Goal: Participate in discussion

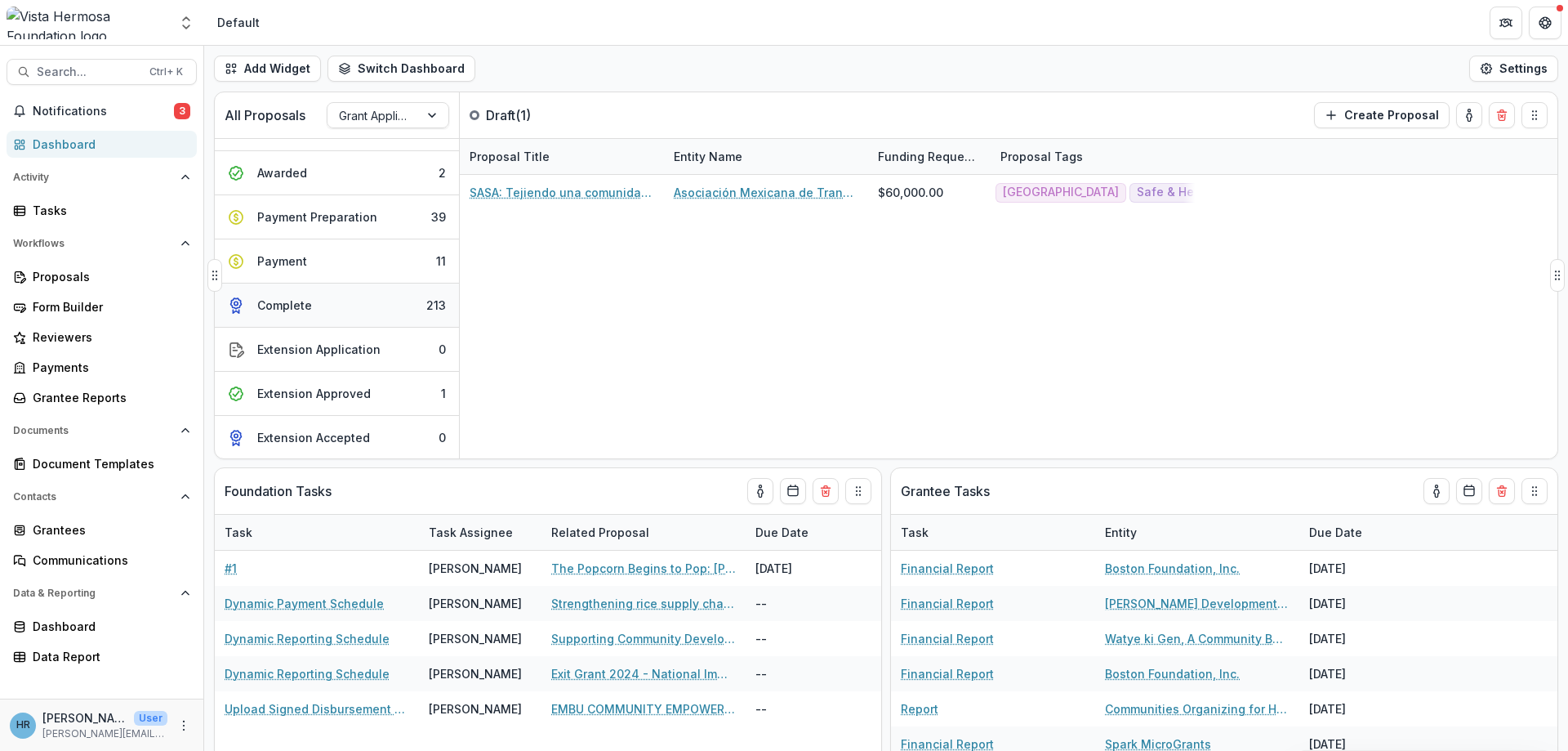
scroll to position [297, 0]
click at [391, 399] on button "Extension Approved 1" at bounding box center [337, 393] width 244 height 44
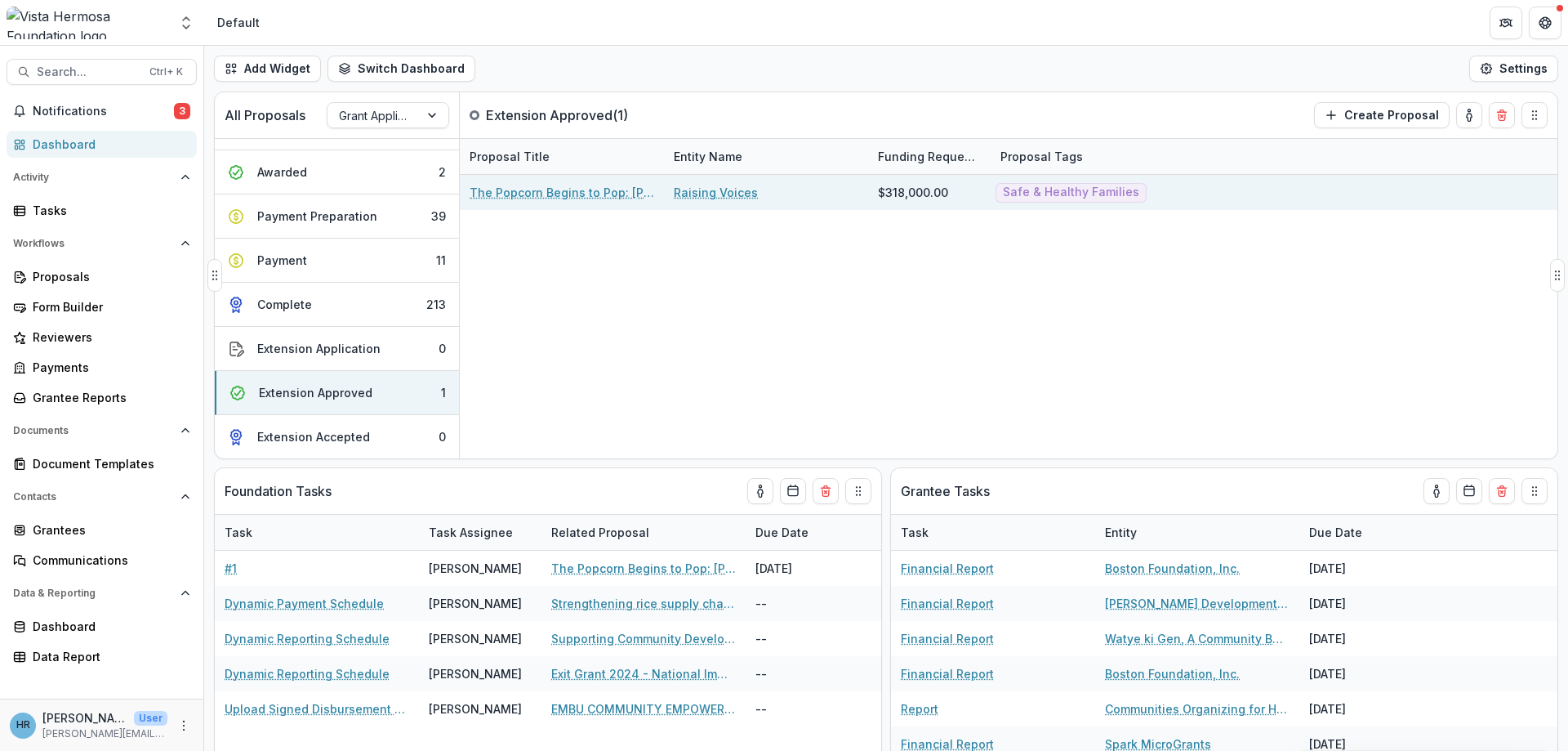
click at [623, 196] on link "The Popcorn Begins to Pop: [PERSON_NAME]! Together technical assistance in [GEO…" at bounding box center [562, 192] width 185 height 17
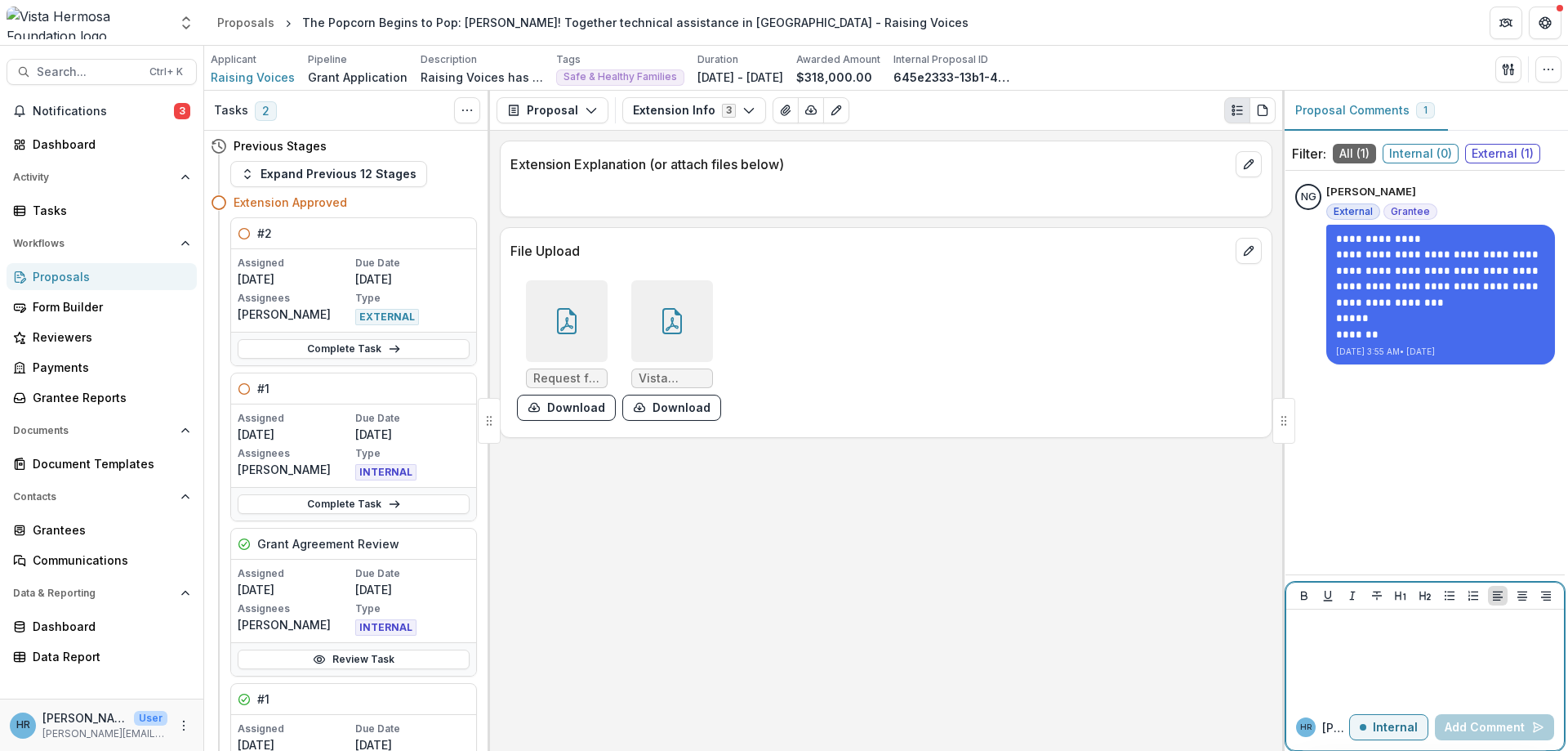
click at [1379, 654] on div at bounding box center [1425, 656] width 264 height 81
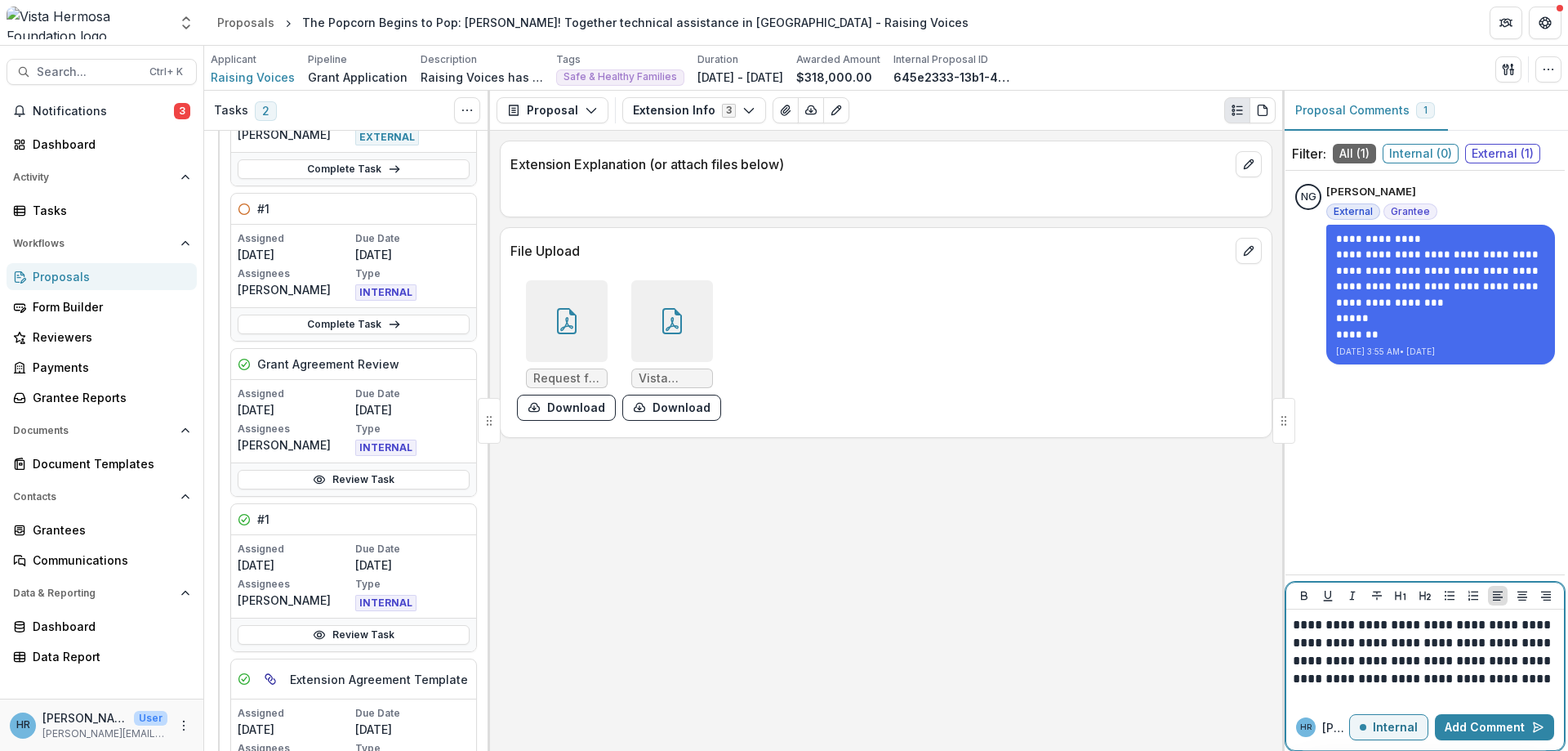
scroll to position [81, 0]
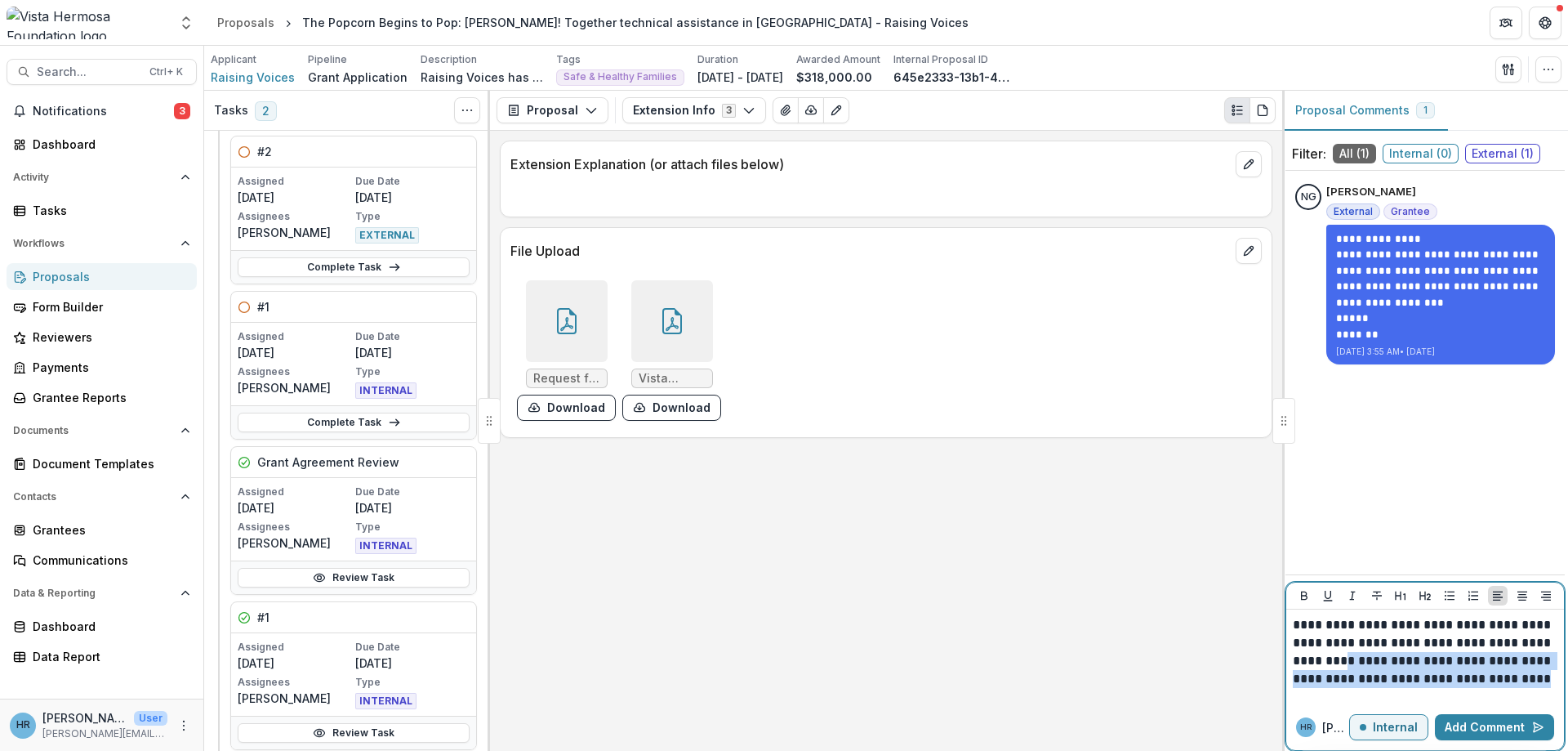
drag, startPoint x: 1553, startPoint y: 678, endPoint x: 1364, endPoint y: 661, distance: 189.8
click at [1364, 661] on p "**********" at bounding box center [1425, 651] width 264 height 72
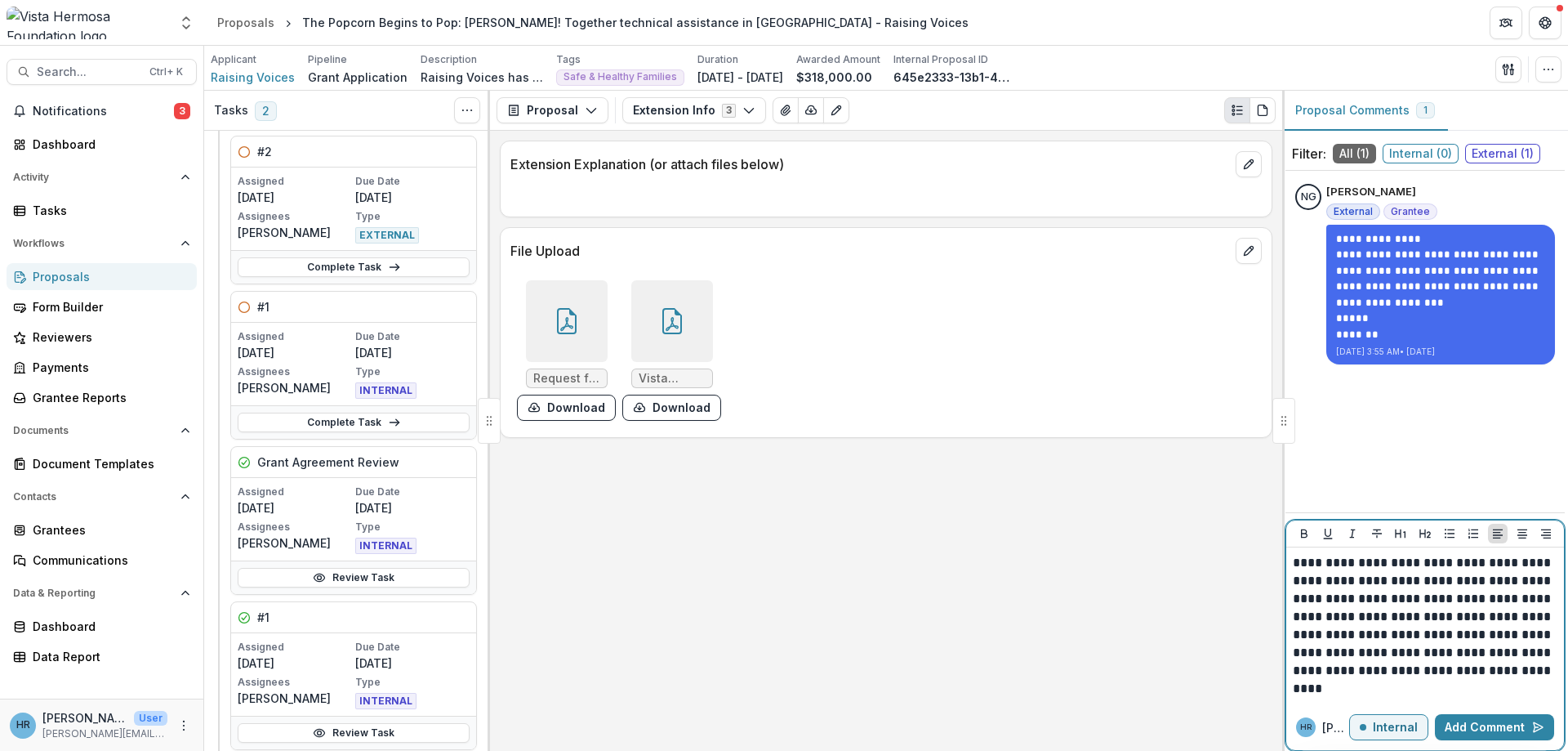
click at [1392, 726] on p "Internal" at bounding box center [1395, 727] width 45 height 14
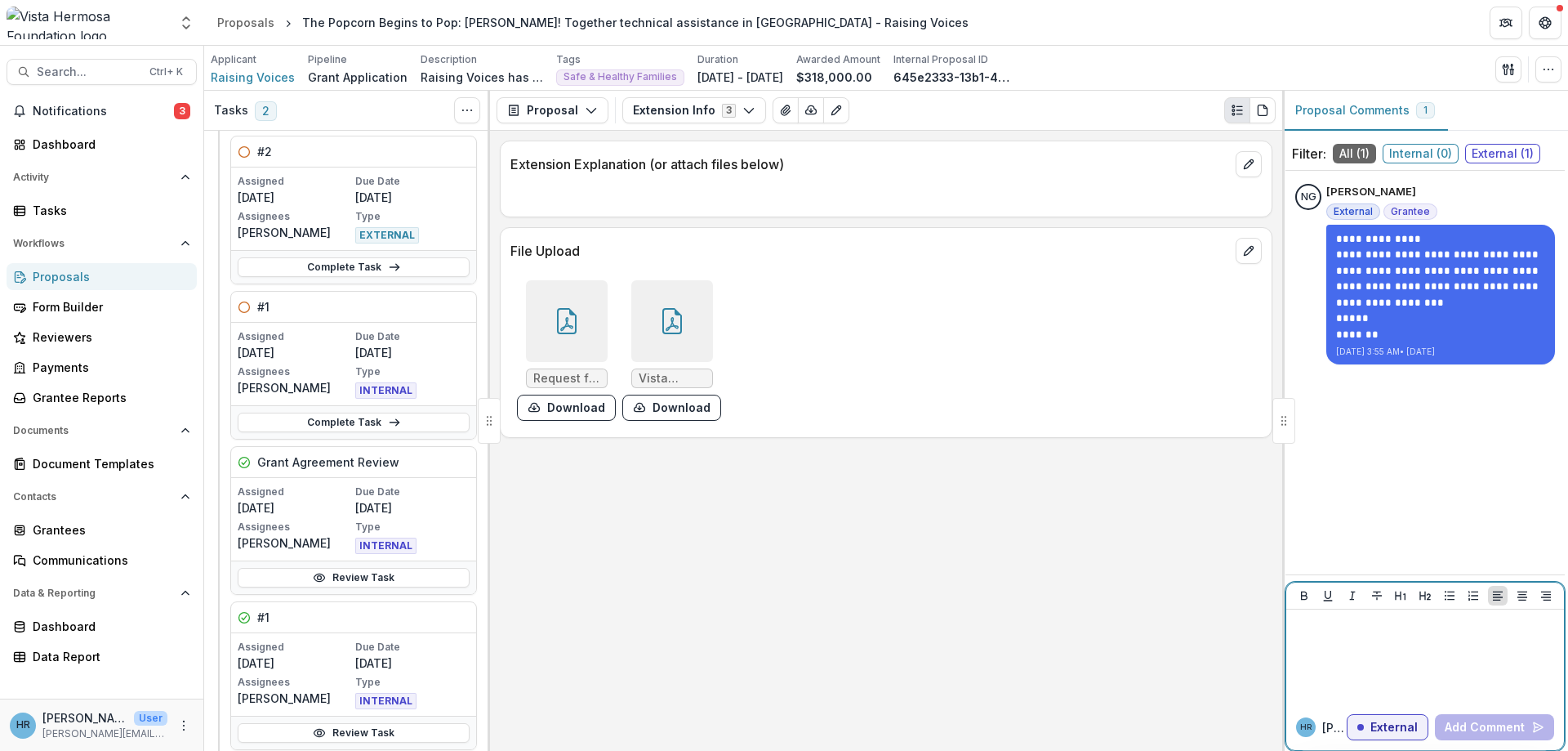
click at [1333, 642] on div at bounding box center [1425, 656] width 264 height 81
click at [1374, 728] on p "External" at bounding box center [1394, 727] width 48 height 14
click at [1315, 625] on p at bounding box center [1425, 625] width 264 height 18
drag, startPoint x: 1375, startPoint y: 731, endPoint x: 1337, endPoint y: 659, distance: 81.4
click at [1375, 731] on button "Internal" at bounding box center [1388, 727] width 80 height 27
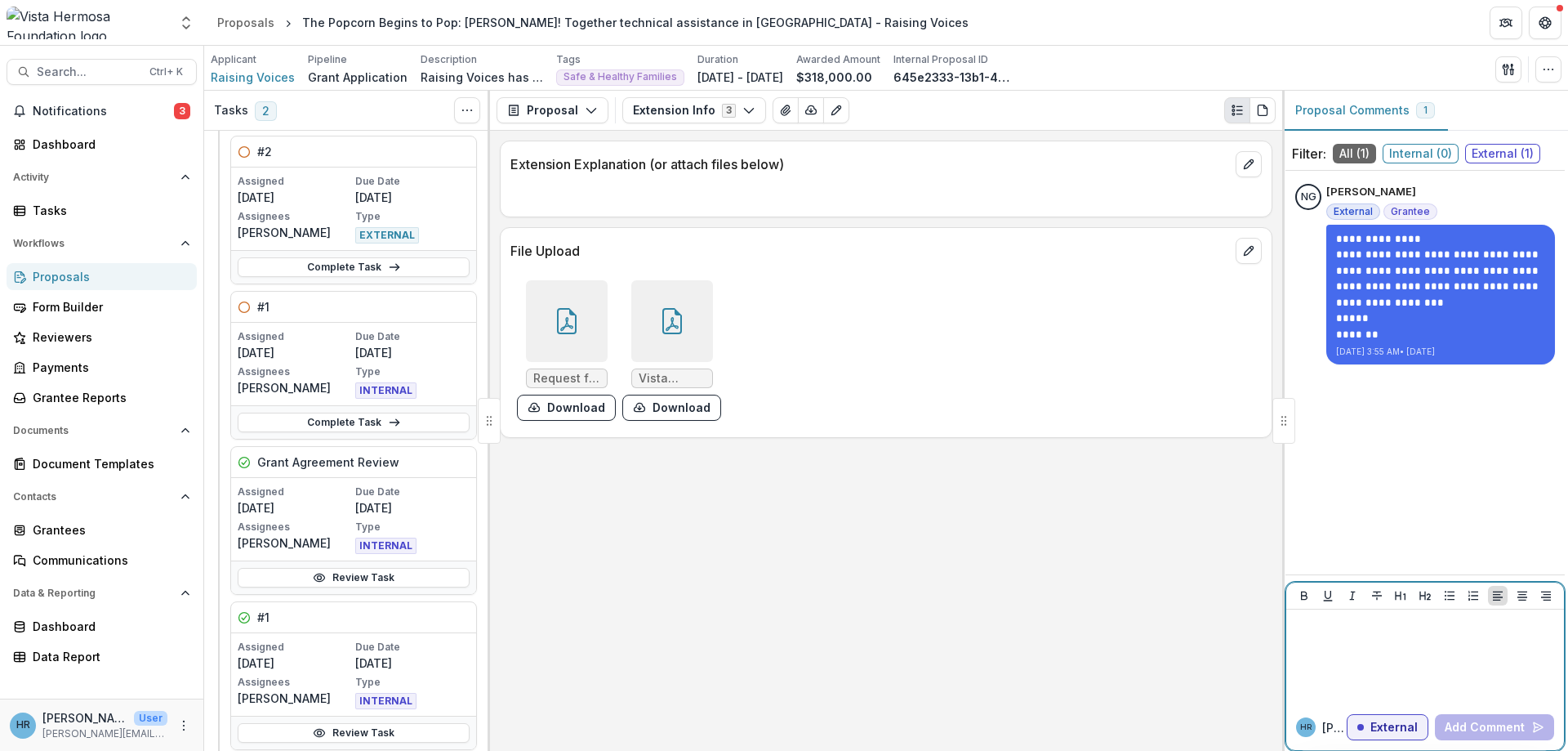
click at [1317, 632] on p at bounding box center [1425, 625] width 264 height 18
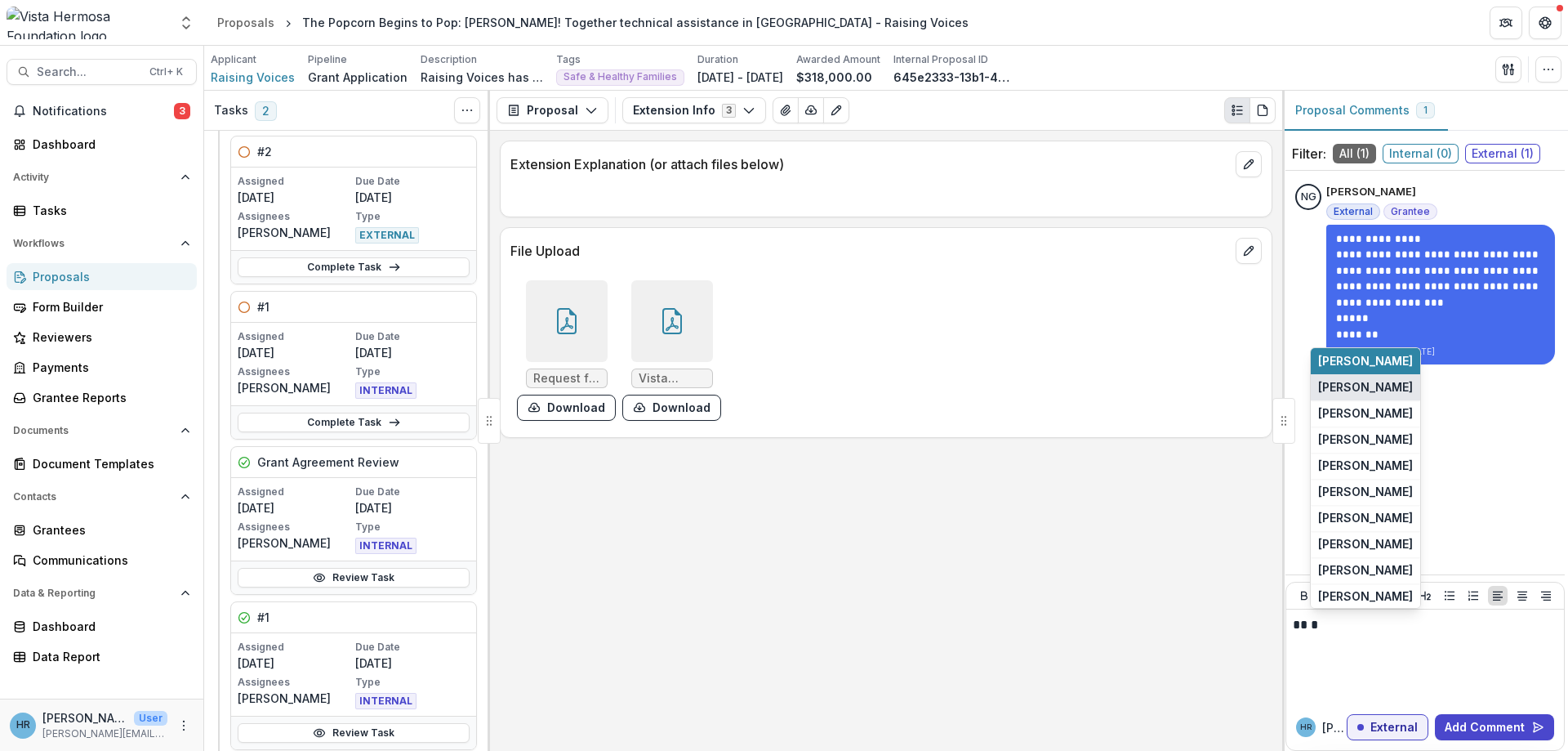
click at [1412, 389] on button "[PERSON_NAME]" at bounding box center [1365, 387] width 110 height 27
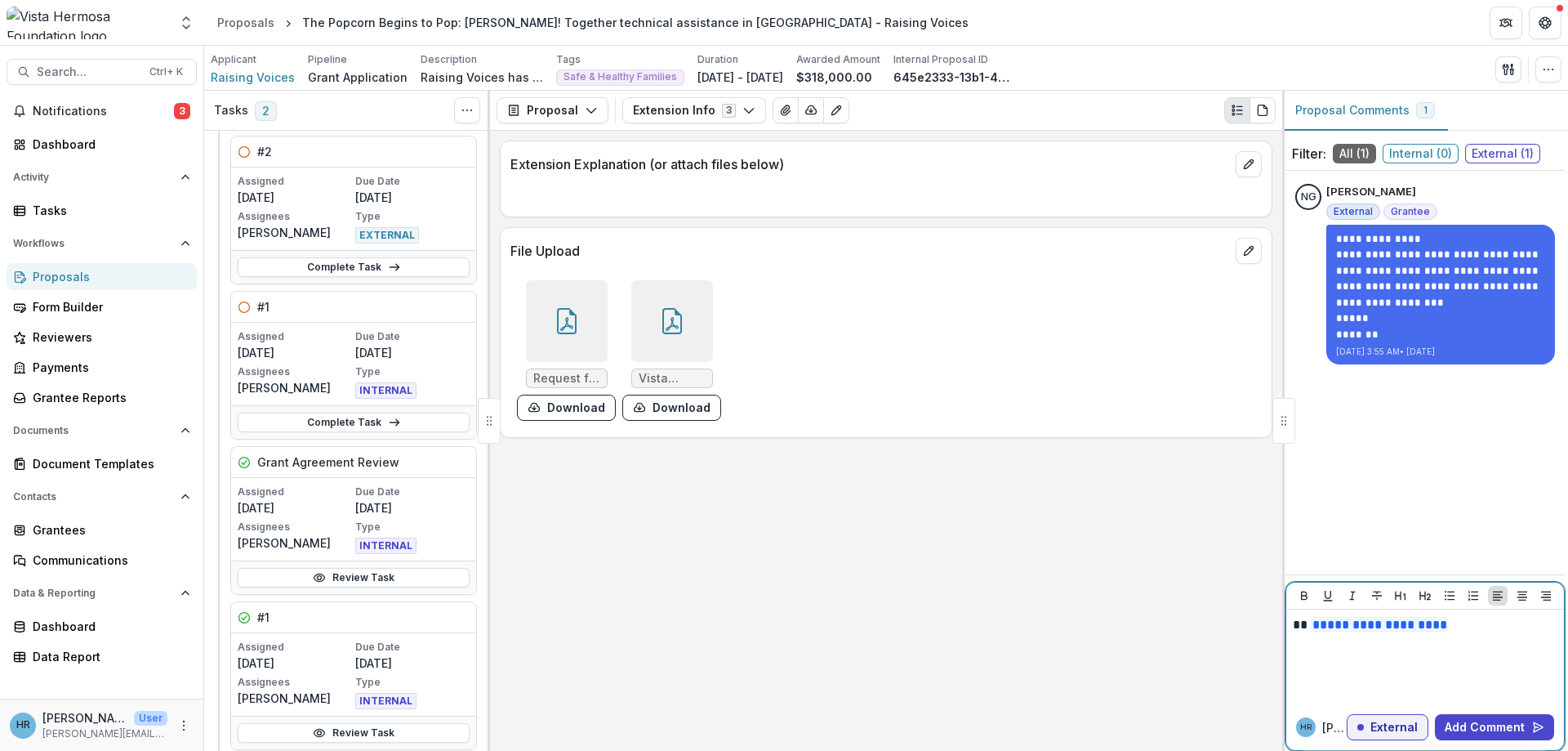
click at [1305, 623] on p "**********" at bounding box center [1425, 625] width 264 height 18
click at [1474, 655] on div "**********" at bounding box center [1425, 656] width 264 height 81
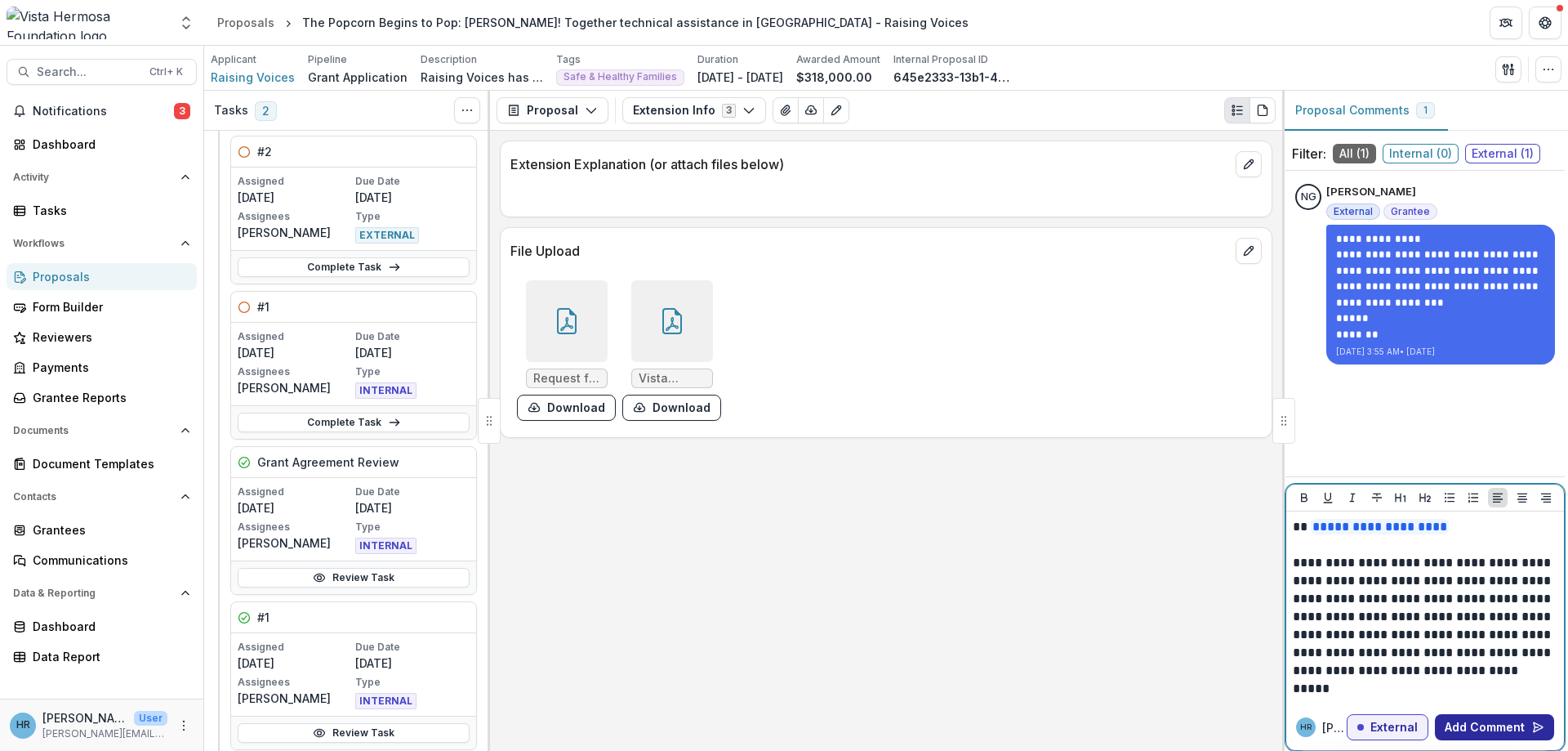
click at [1484, 726] on button "Add Comment" at bounding box center [1494, 727] width 119 height 27
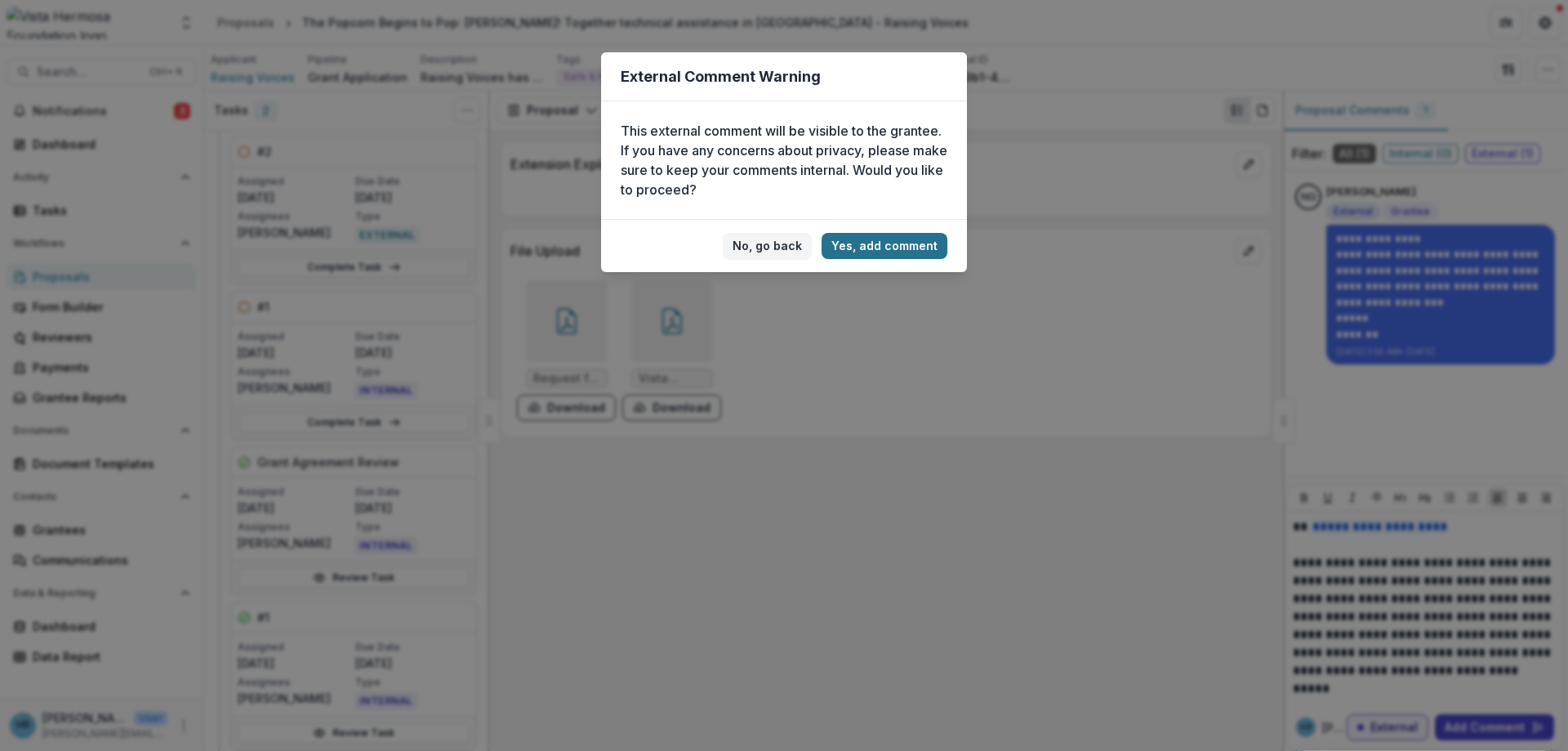
click at [875, 241] on button "Yes, add comment" at bounding box center [884, 246] width 126 height 27
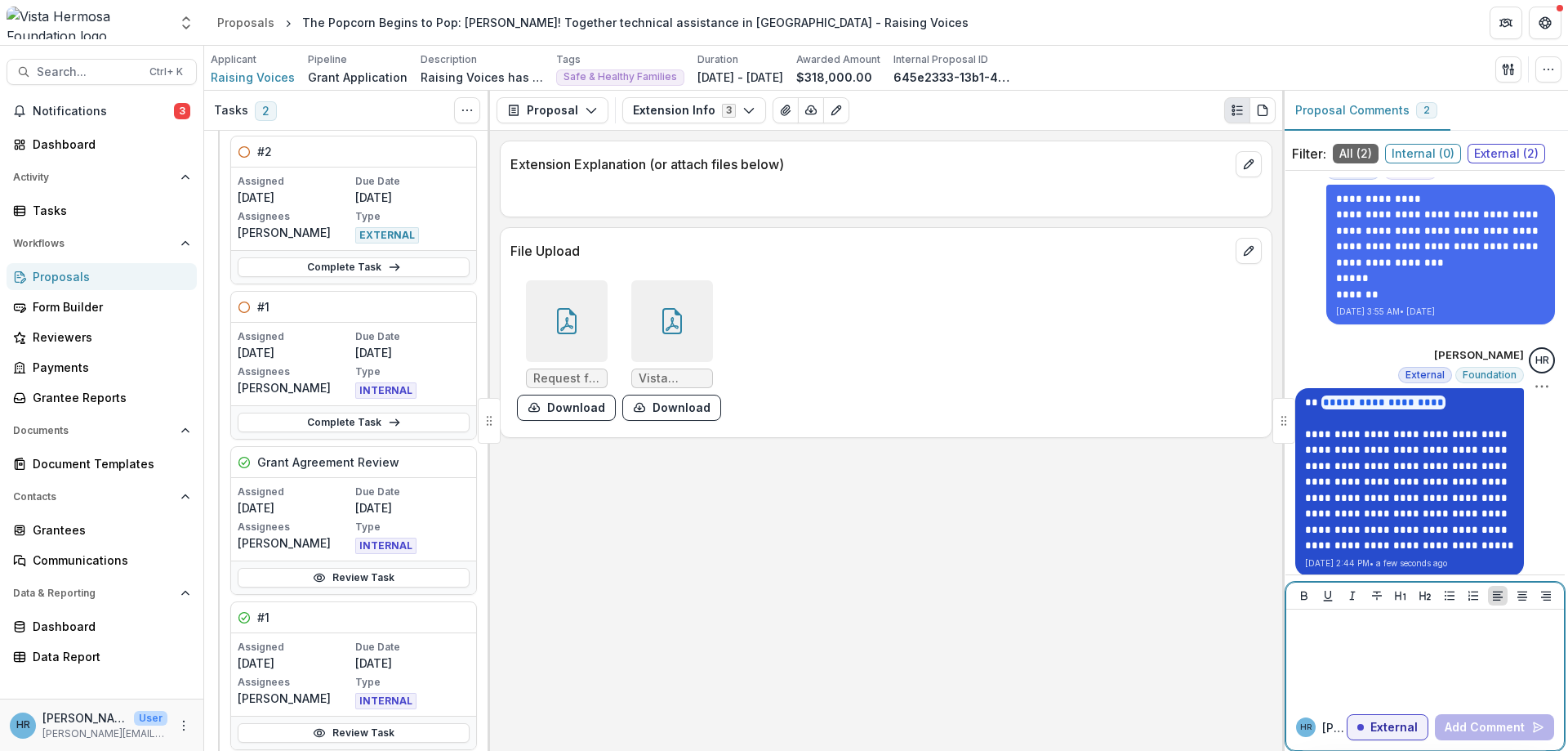
scroll to position [50, 0]
